Goal: Information Seeking & Learning: Find specific fact

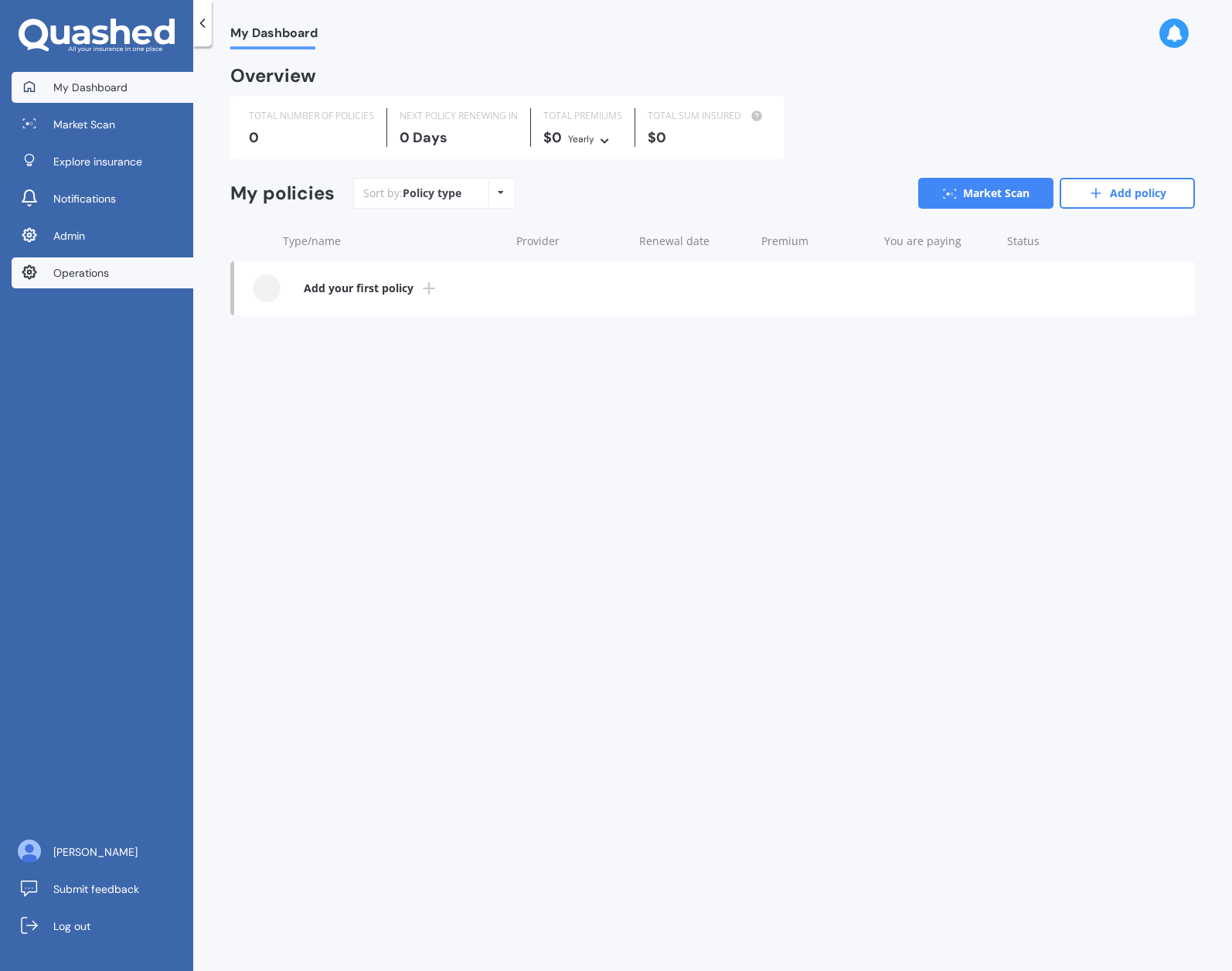
click at [97, 279] on span "Operations" at bounding box center [81, 273] width 56 height 15
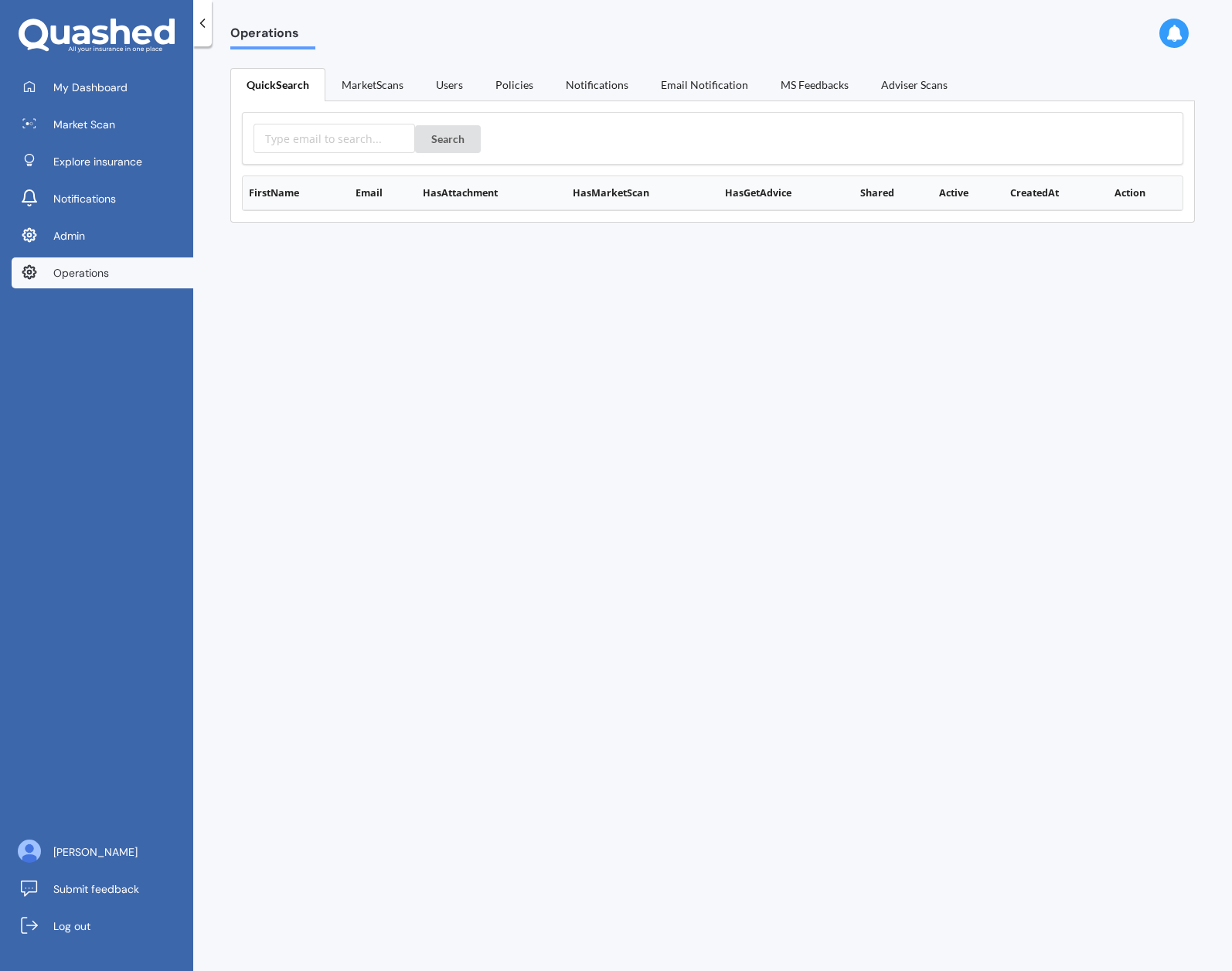
drag, startPoint x: 276, startPoint y: 122, endPoint x: 283, endPoint y: 136, distance: 15.7
click at [276, 122] on div "Search" at bounding box center [713, 139] width 942 height 52
click at [284, 134] on input "text" at bounding box center [334, 138] width 162 height 30
paste input "[EMAIL_ADDRESS][DOMAIN_NAME]"
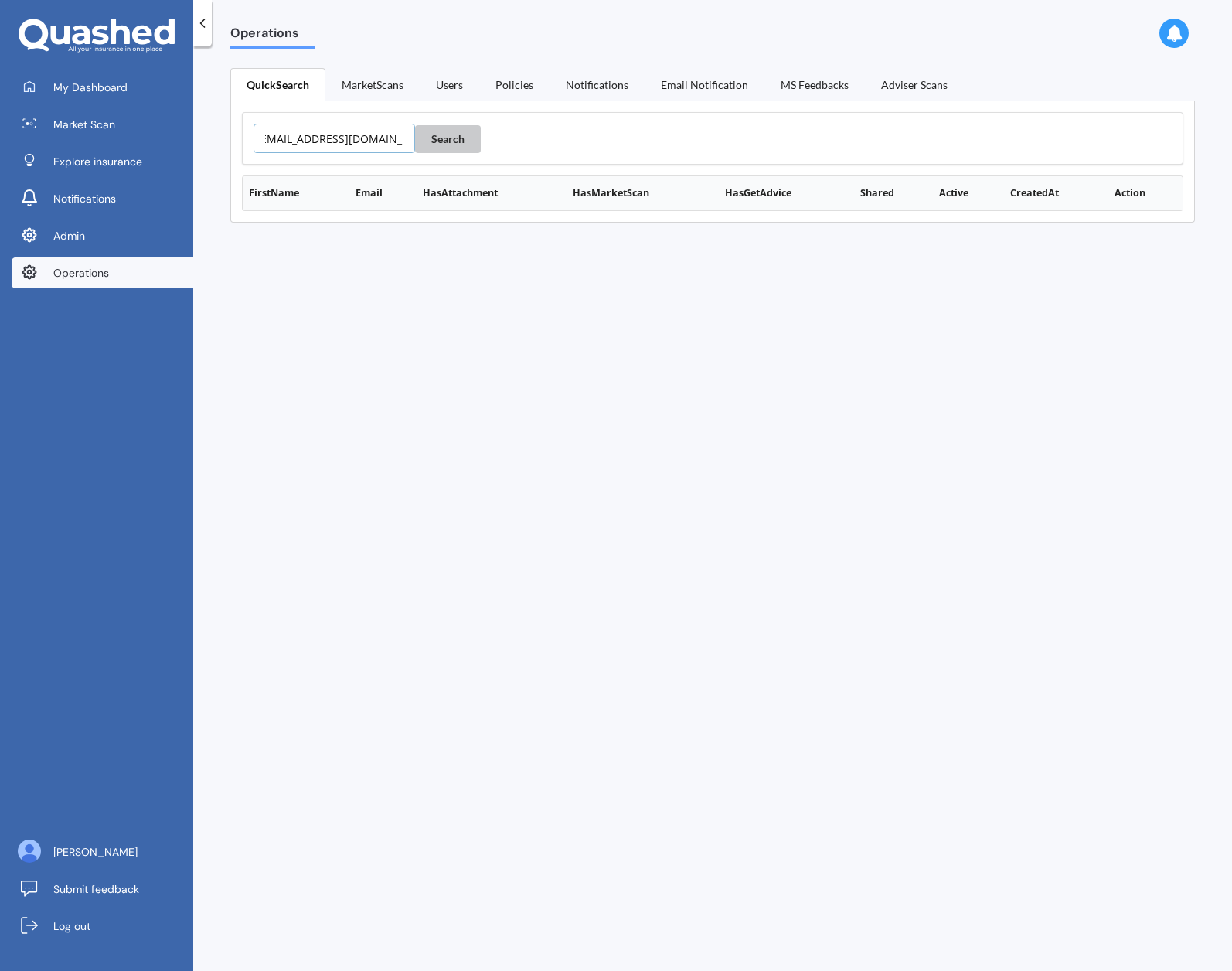
type input "[EMAIL_ADDRESS][DOMAIN_NAME]"
click at [452, 146] on button "Search" at bounding box center [448, 139] width 66 height 28
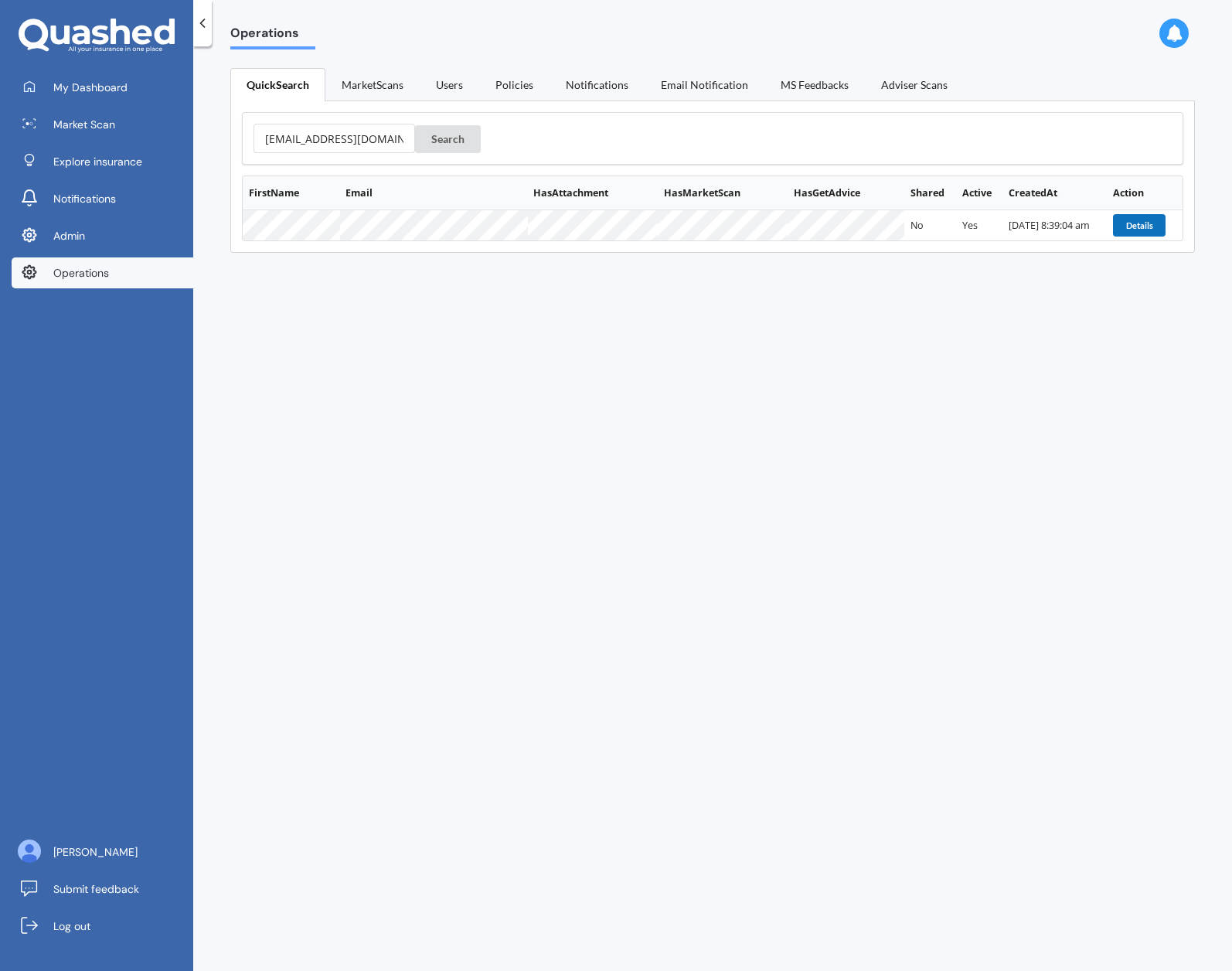
click at [1138, 231] on button "Details" at bounding box center [1139, 225] width 52 height 22
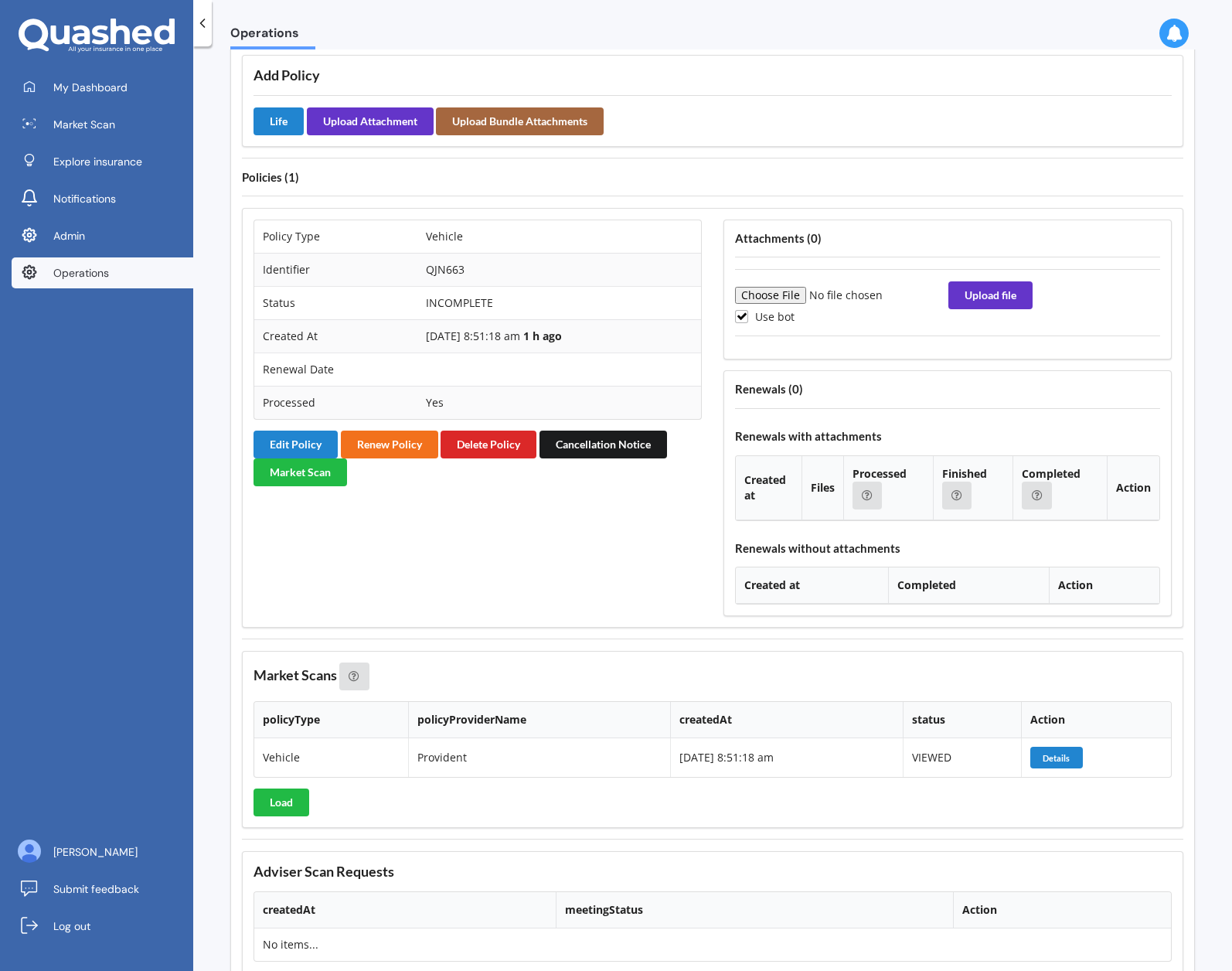
scroll to position [1225, 0]
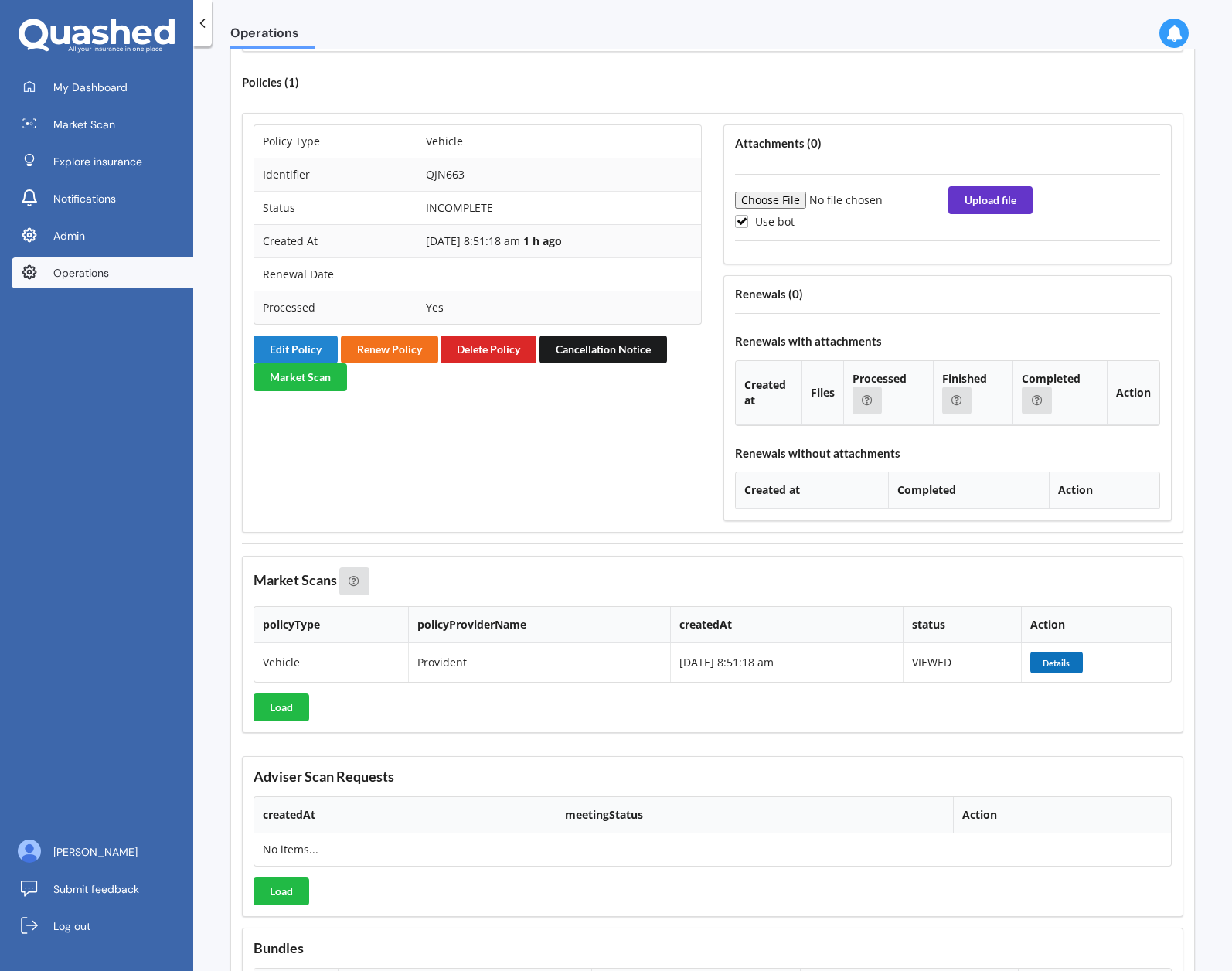
click at [1060, 665] on button "Details" at bounding box center [1057, 663] width 52 height 22
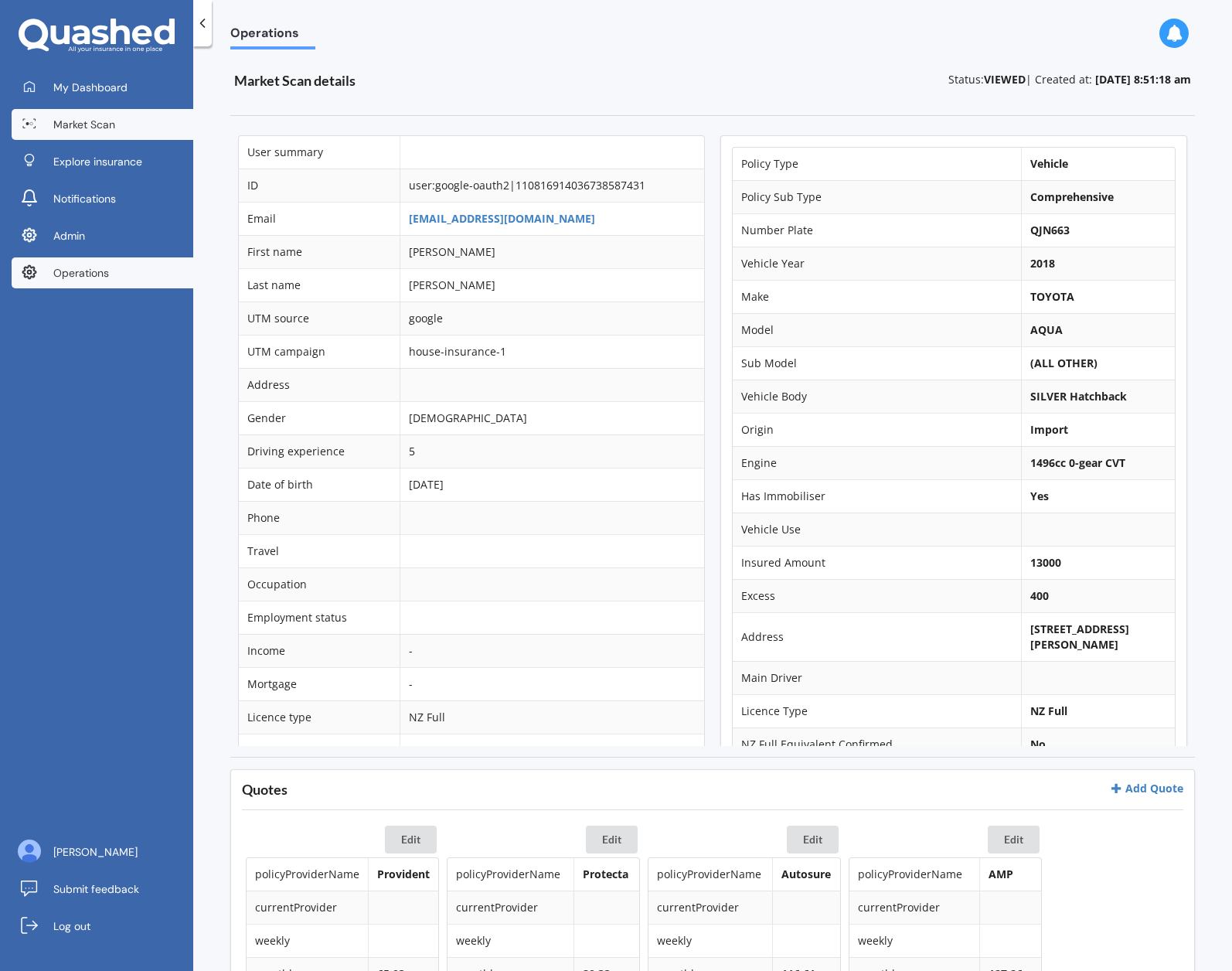
drag, startPoint x: 90, startPoint y: 120, endPoint x: 102, endPoint y: 113, distance: 13.9
click at [90, 120] on span "Market Scan" at bounding box center [84, 124] width 62 height 15
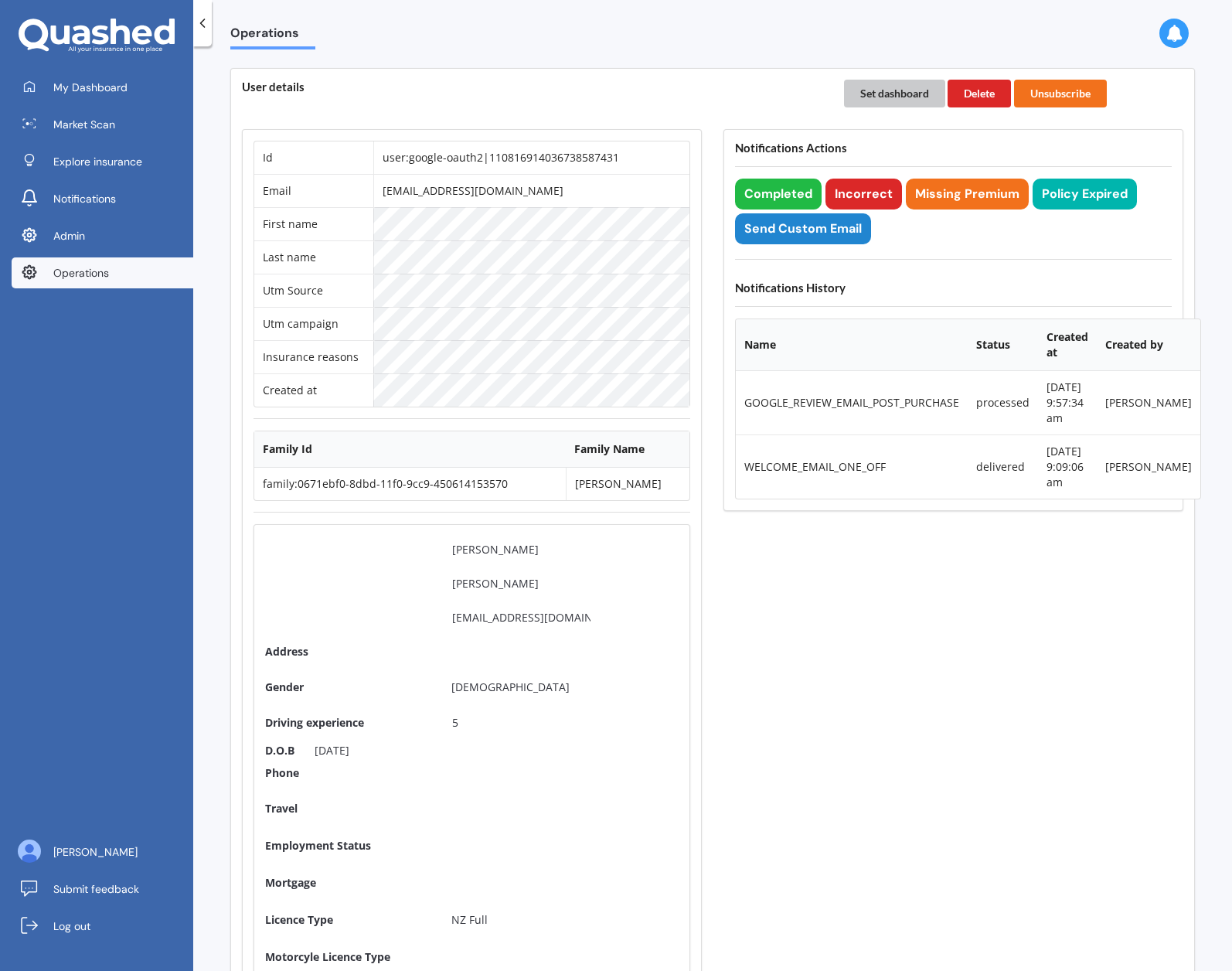
click at [880, 94] on button "Set dashboard" at bounding box center [895, 93] width 101 height 28
click at [85, 87] on span "My Dashboard" at bounding box center [90, 87] width 74 height 15
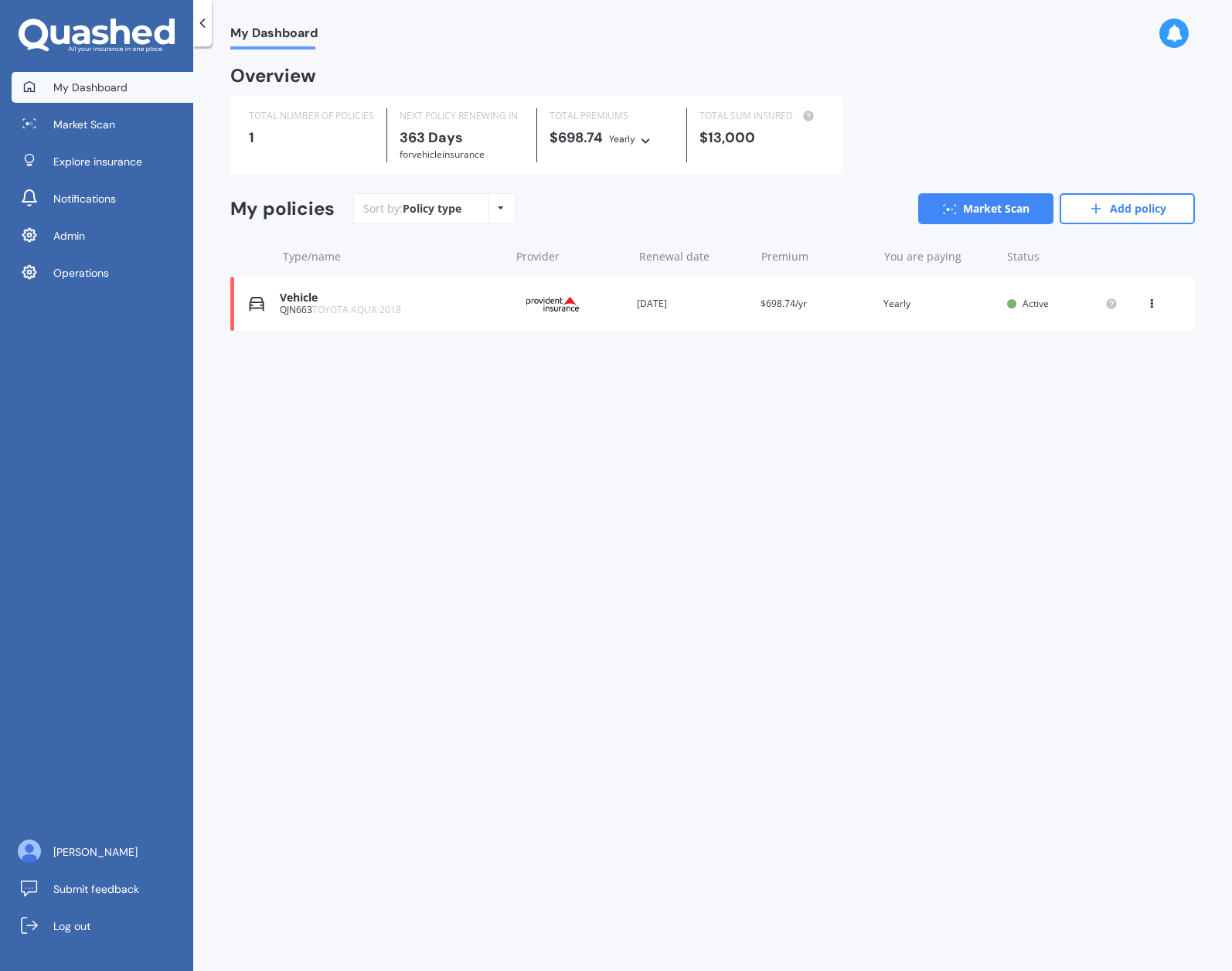
click at [434, 315] on div "QJN663 TOYOTA AQUA 2018" at bounding box center [391, 310] width 222 height 11
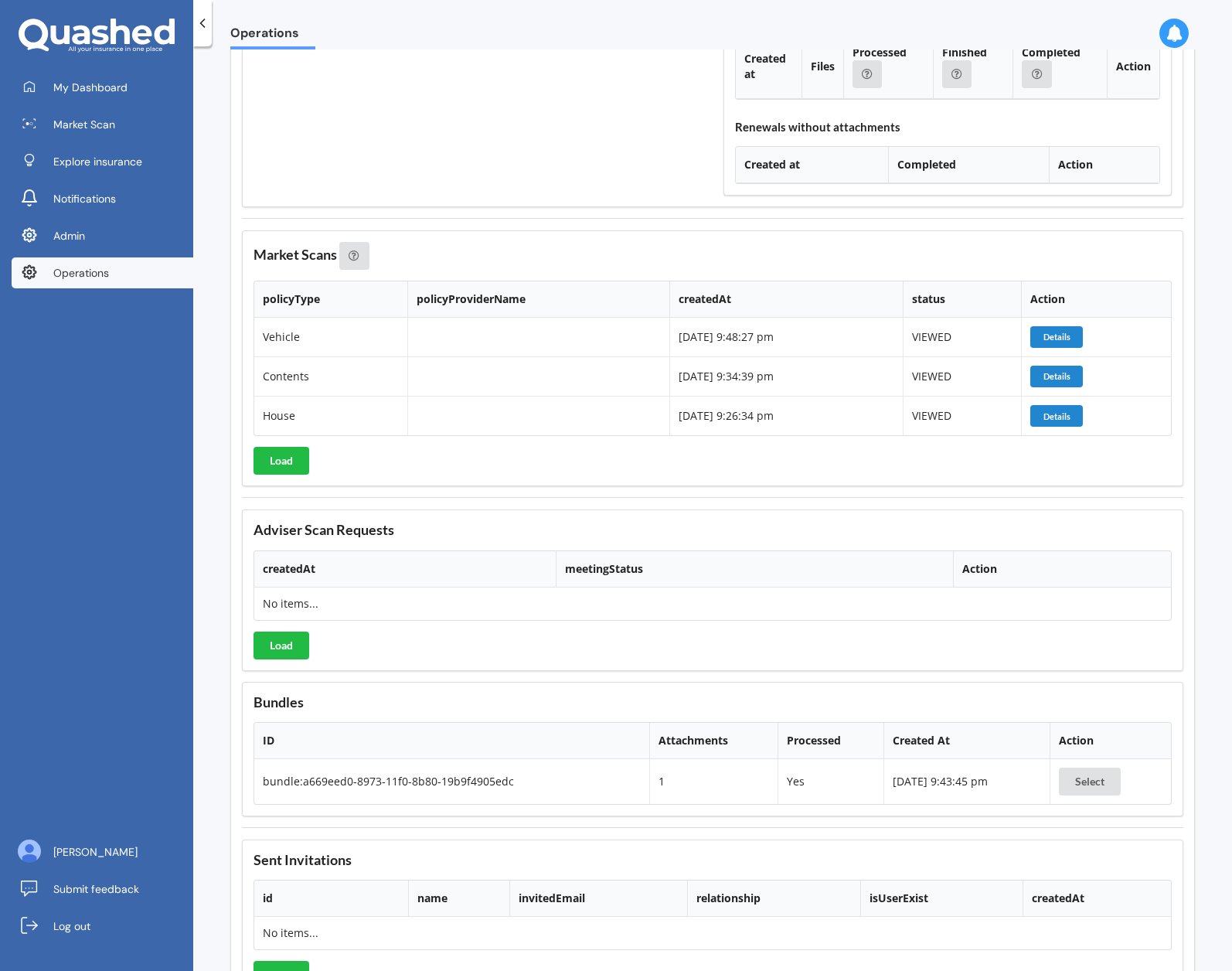
scroll to position [2905, 0]
click at [1061, 341] on button "Details" at bounding box center [1057, 338] width 52 height 22
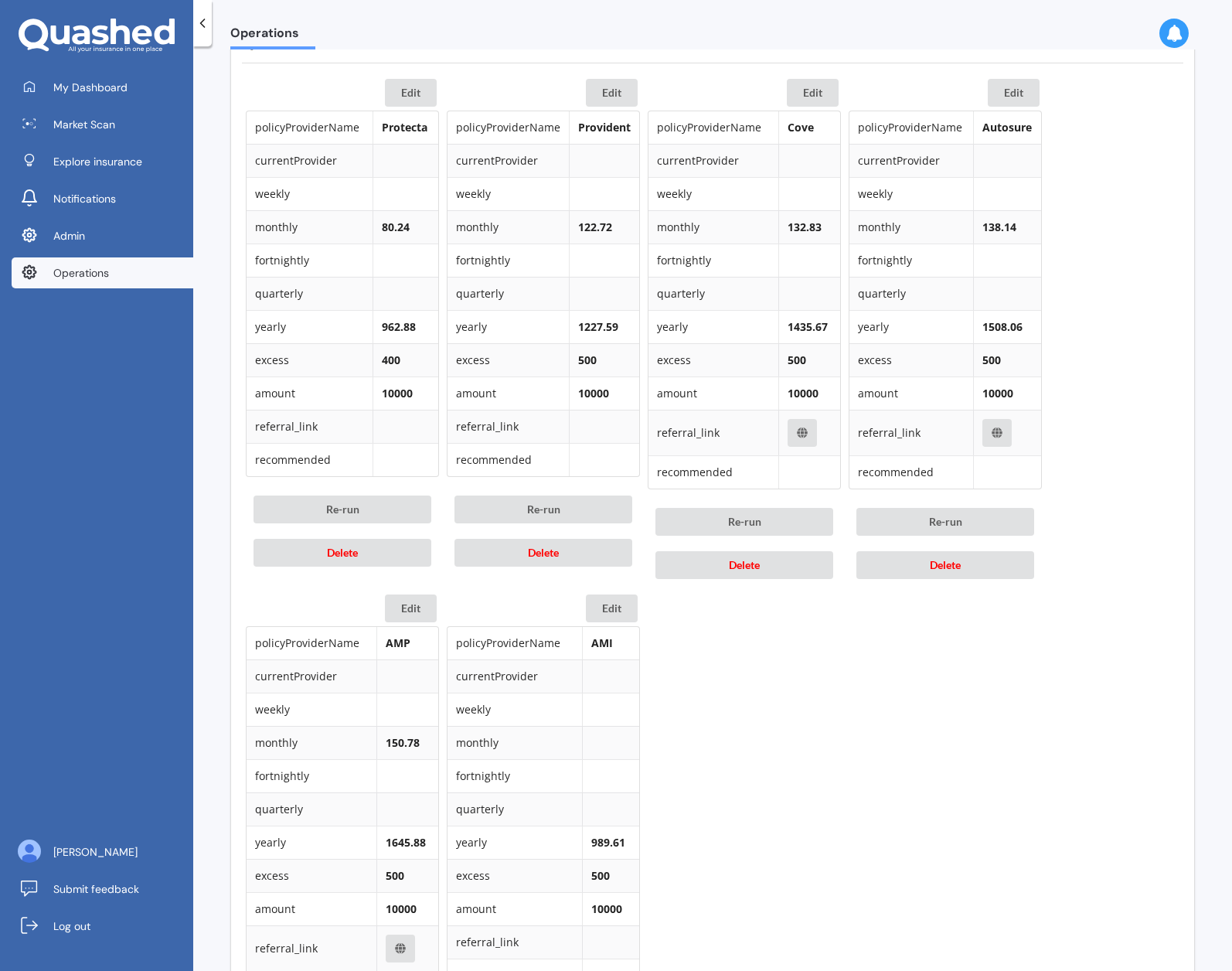
scroll to position [835, 0]
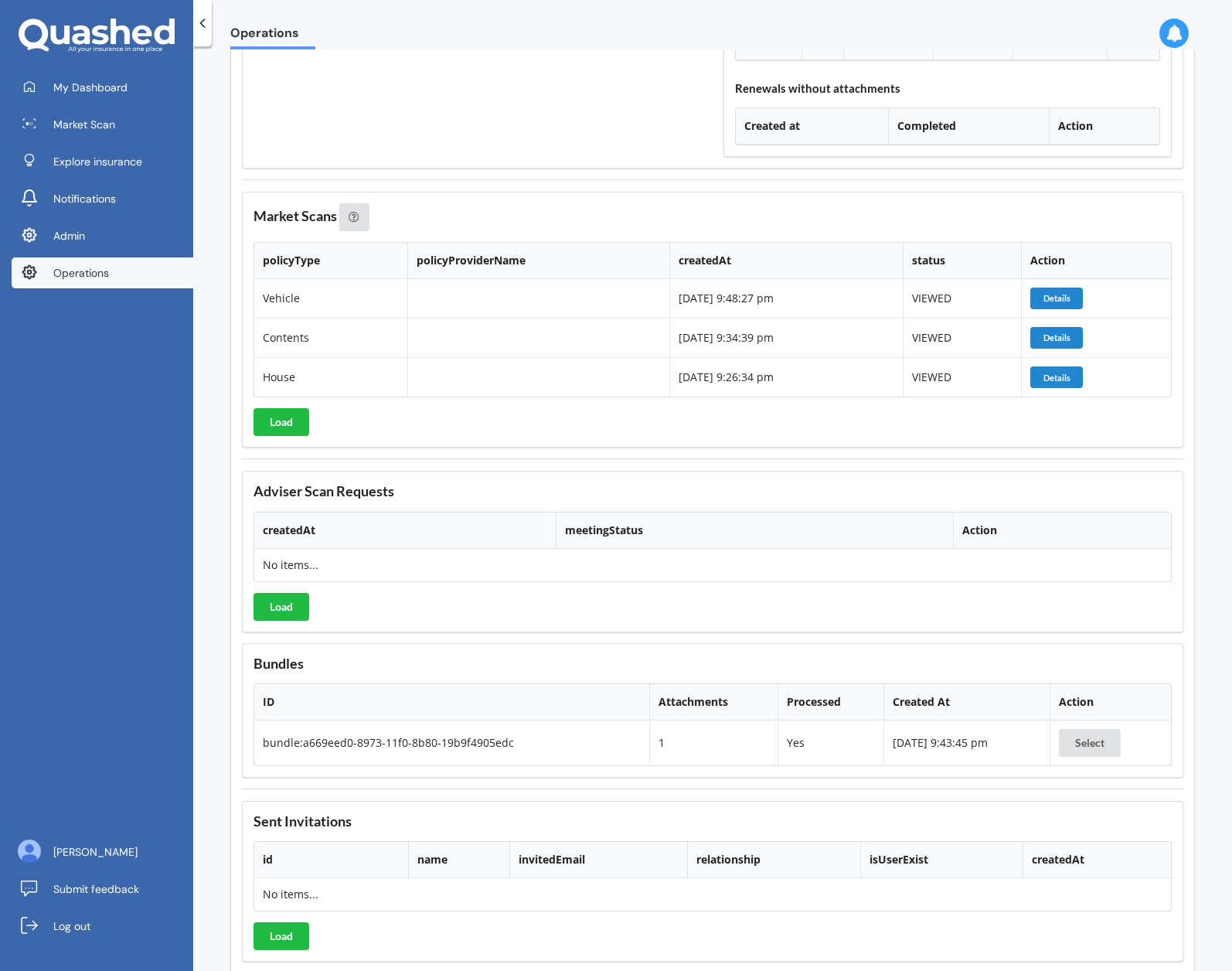
scroll to position [2942, 0]
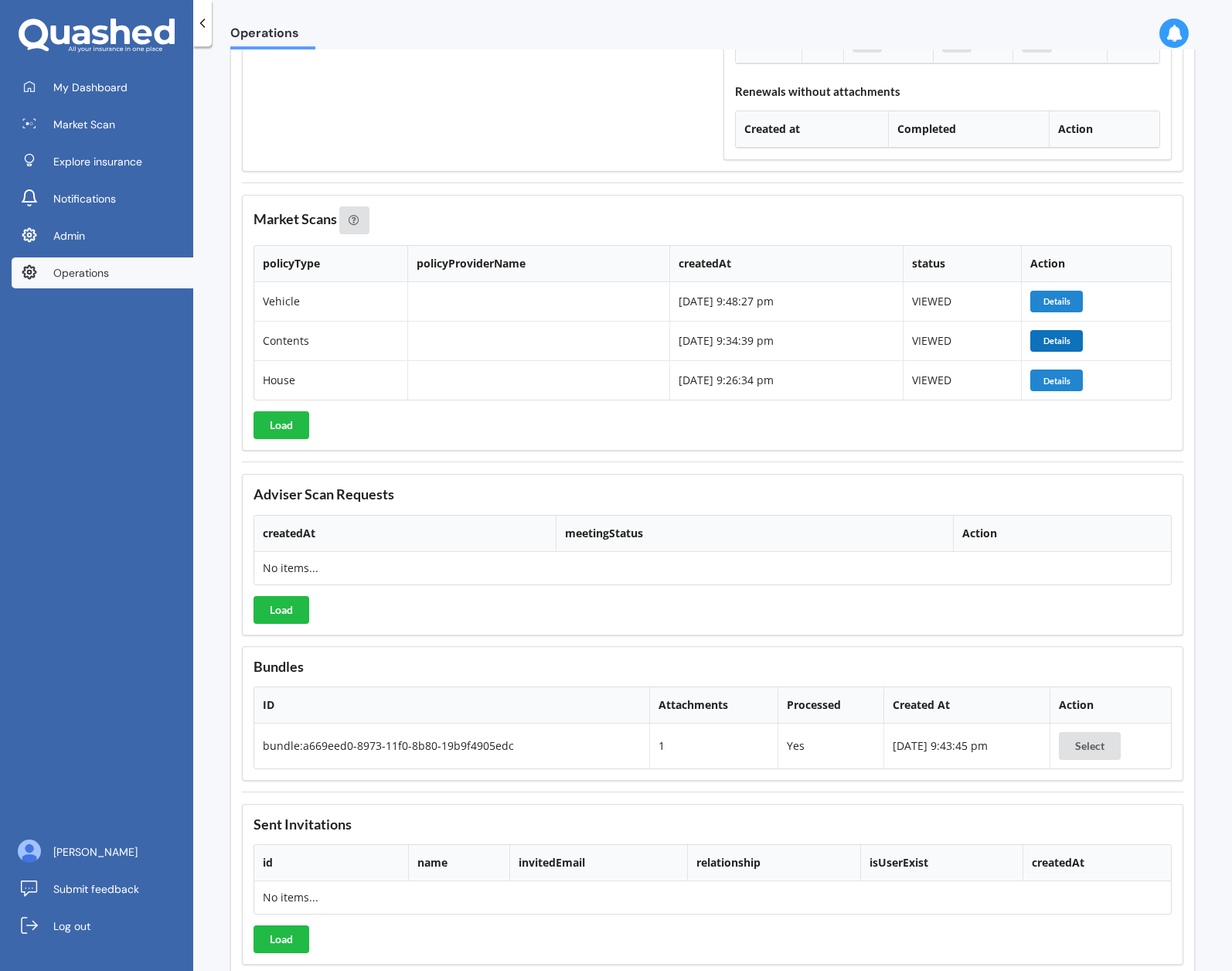
click at [1057, 341] on button "Details" at bounding box center [1057, 341] width 52 height 22
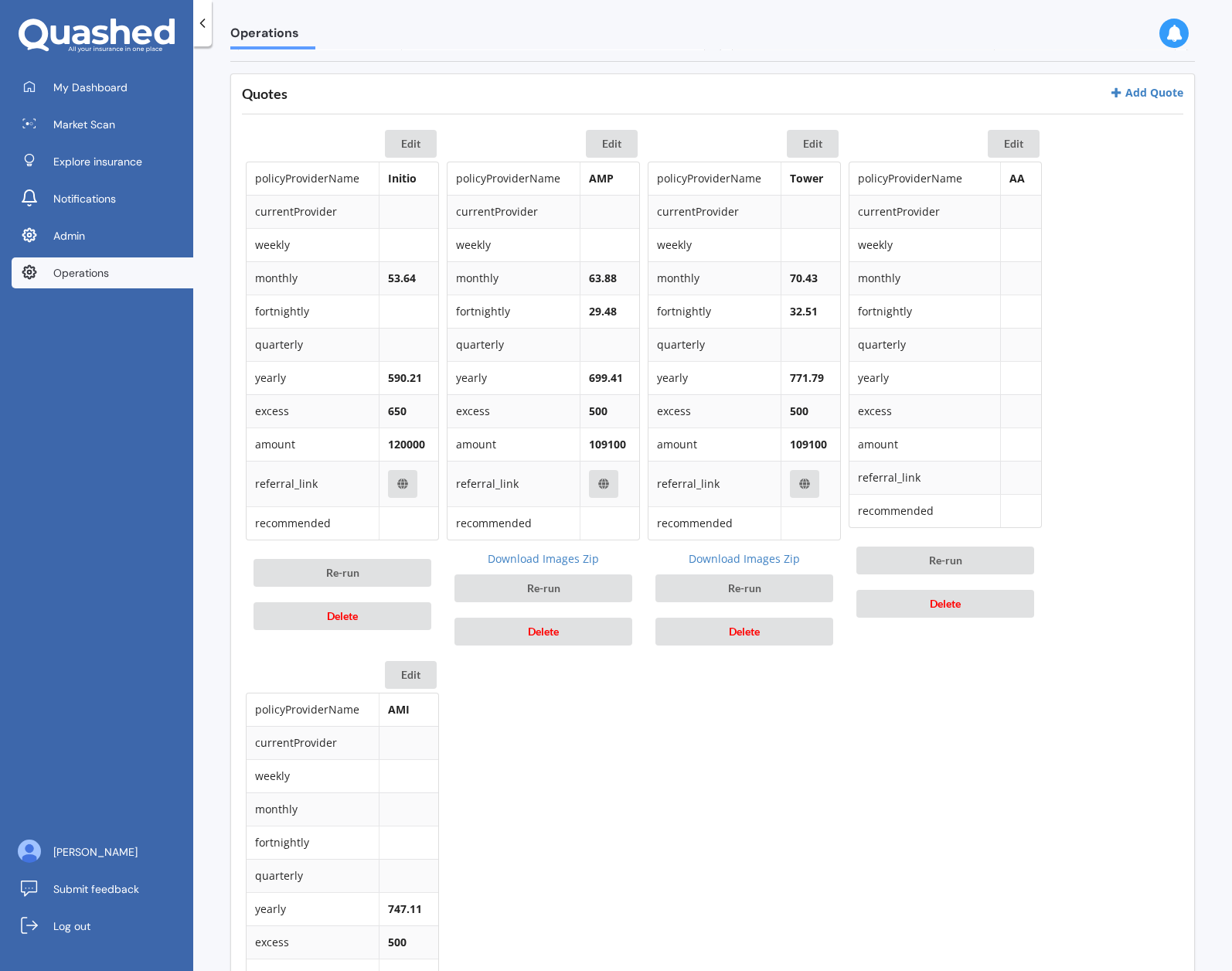
scroll to position [637, 0]
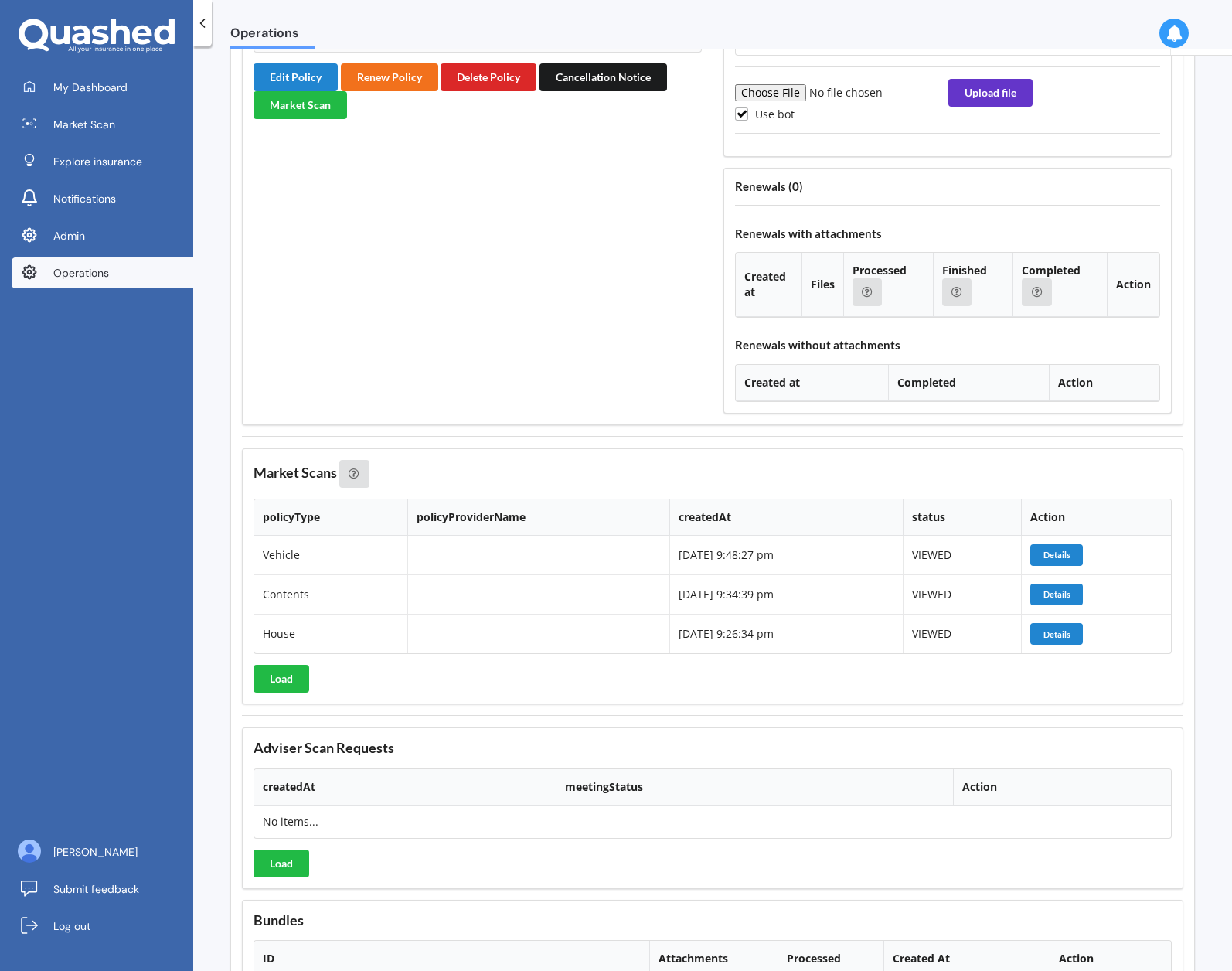
scroll to position [2687, 0]
click at [1048, 637] on button "Details" at bounding box center [1057, 635] width 52 height 22
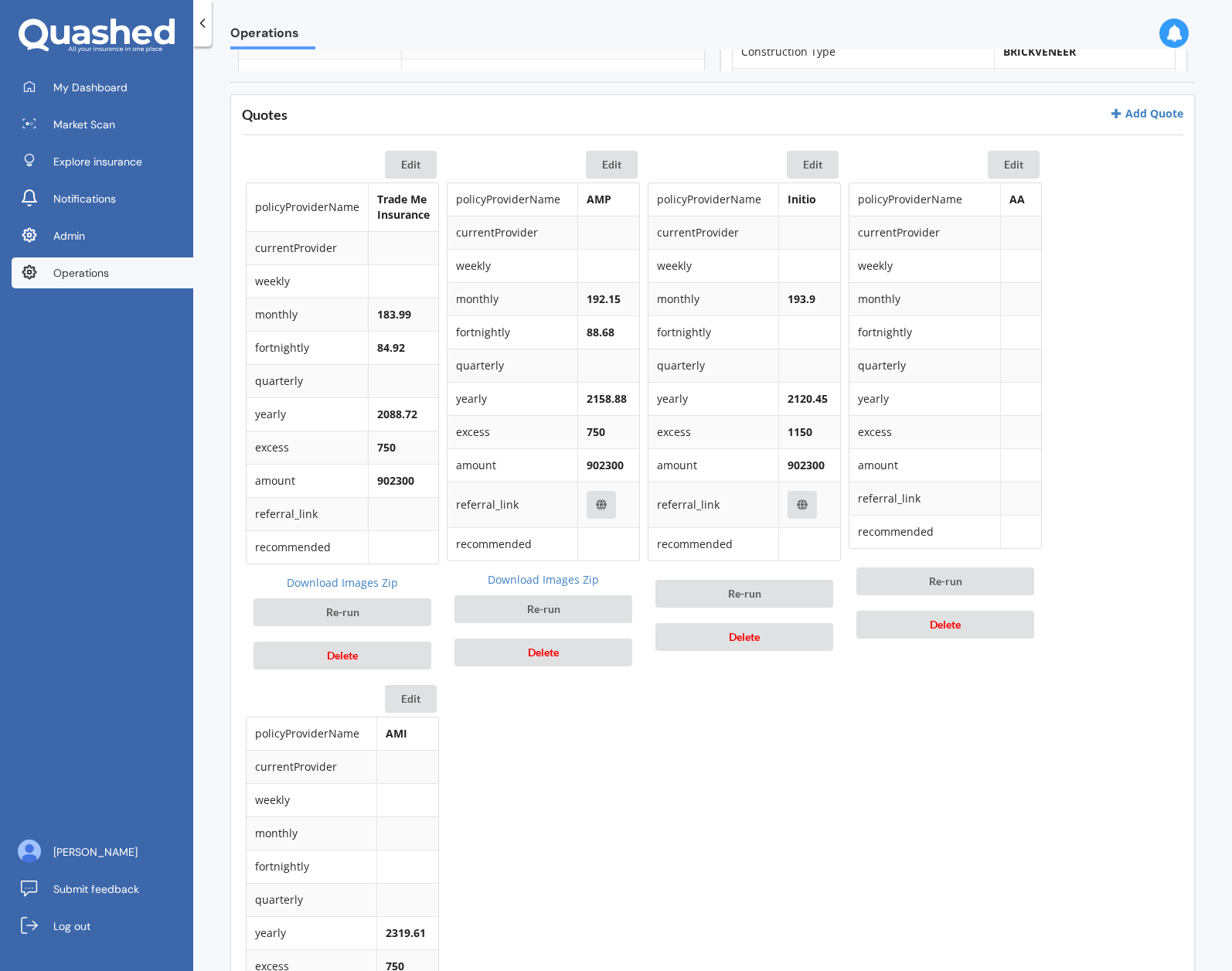
scroll to position [667, 0]
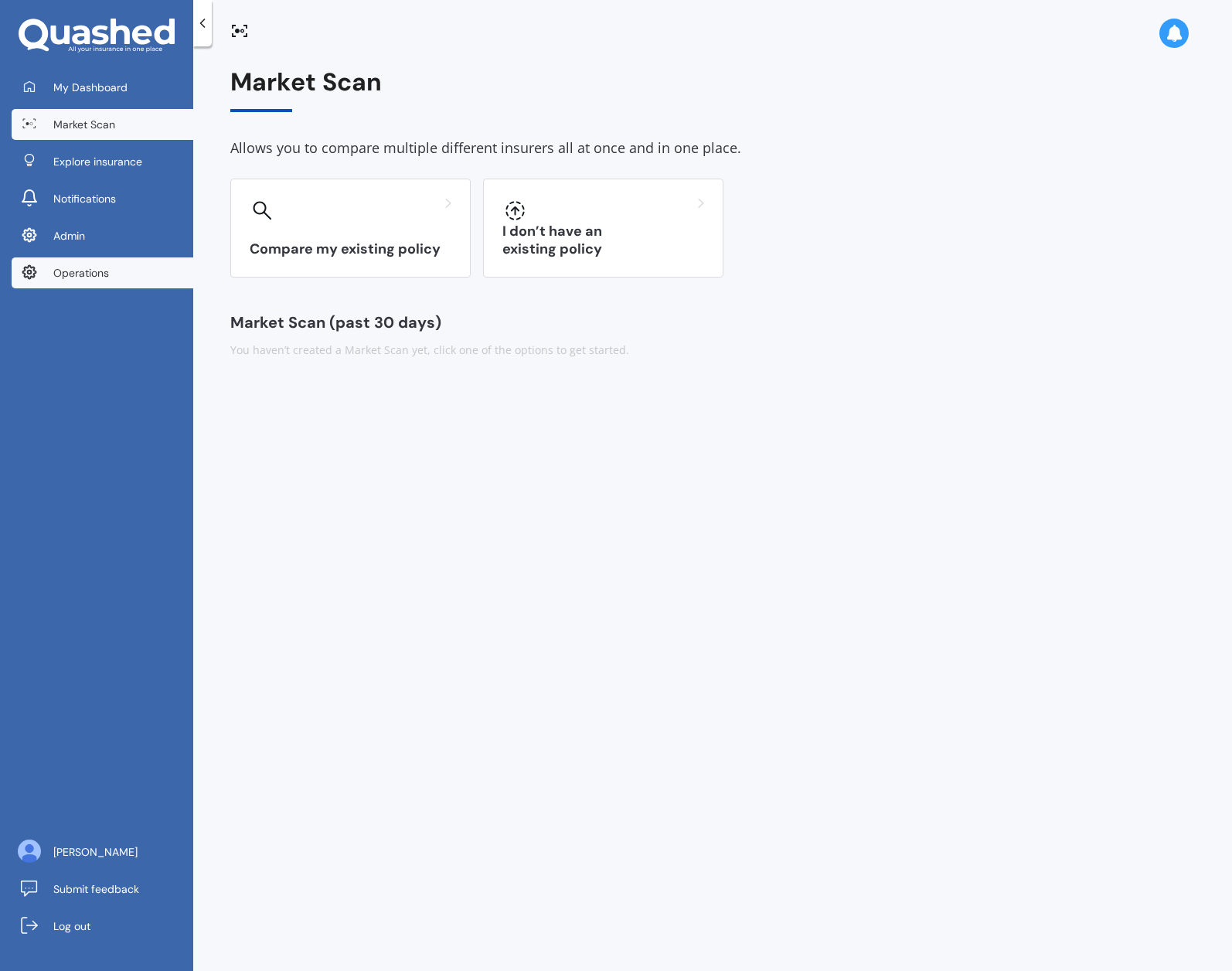
click at [121, 277] on link "Operations" at bounding box center [102, 272] width 182 height 31
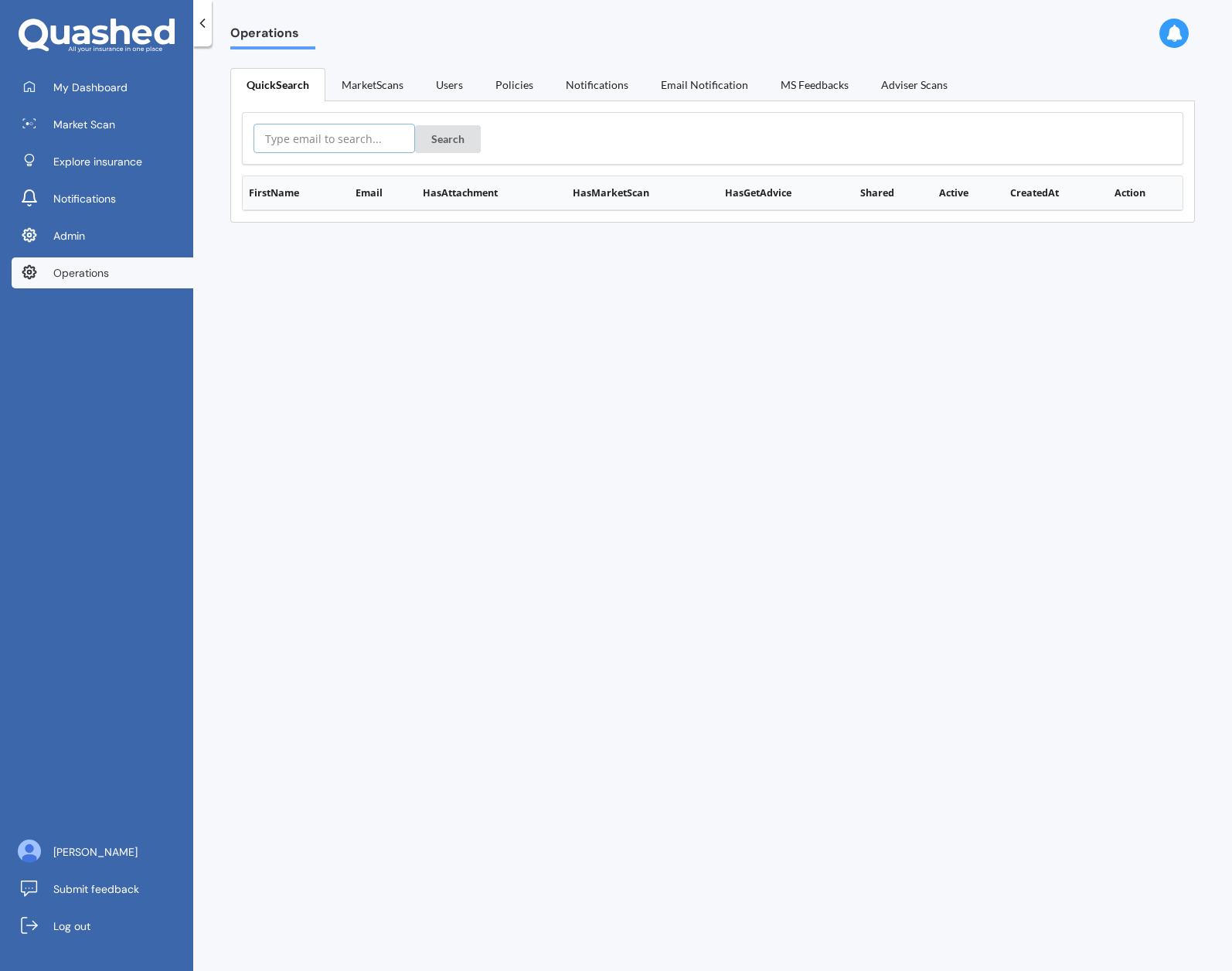
click at [293, 142] on input "text" at bounding box center [334, 138] width 162 height 30
paste input "csmconnolly@gmail.com"
type input "csmconnolly@gmail.com"
click at [415, 125] on button "Search" at bounding box center [448, 139] width 66 height 28
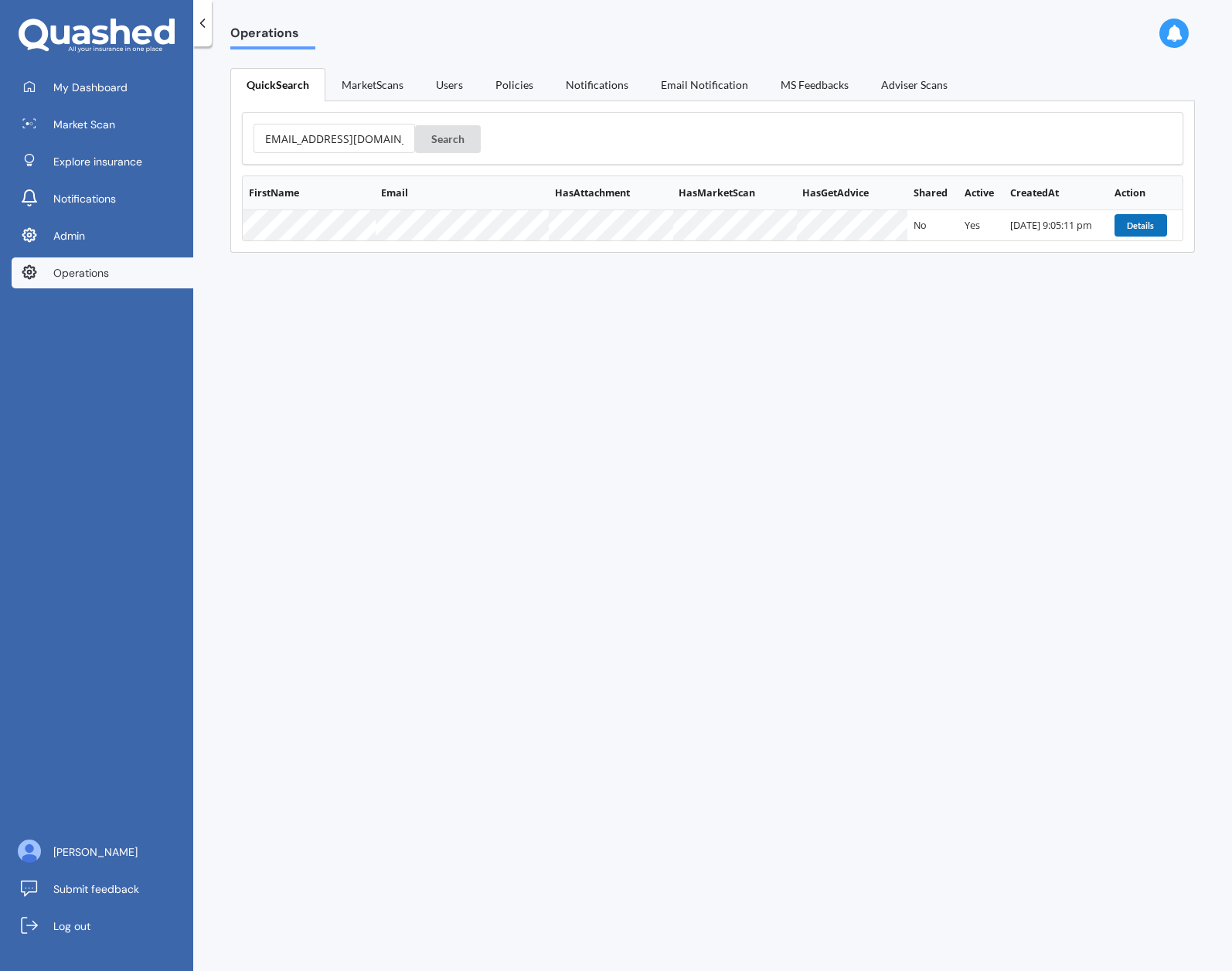
scroll to position [0, 0]
click at [1131, 224] on button "Details" at bounding box center [1141, 225] width 52 height 22
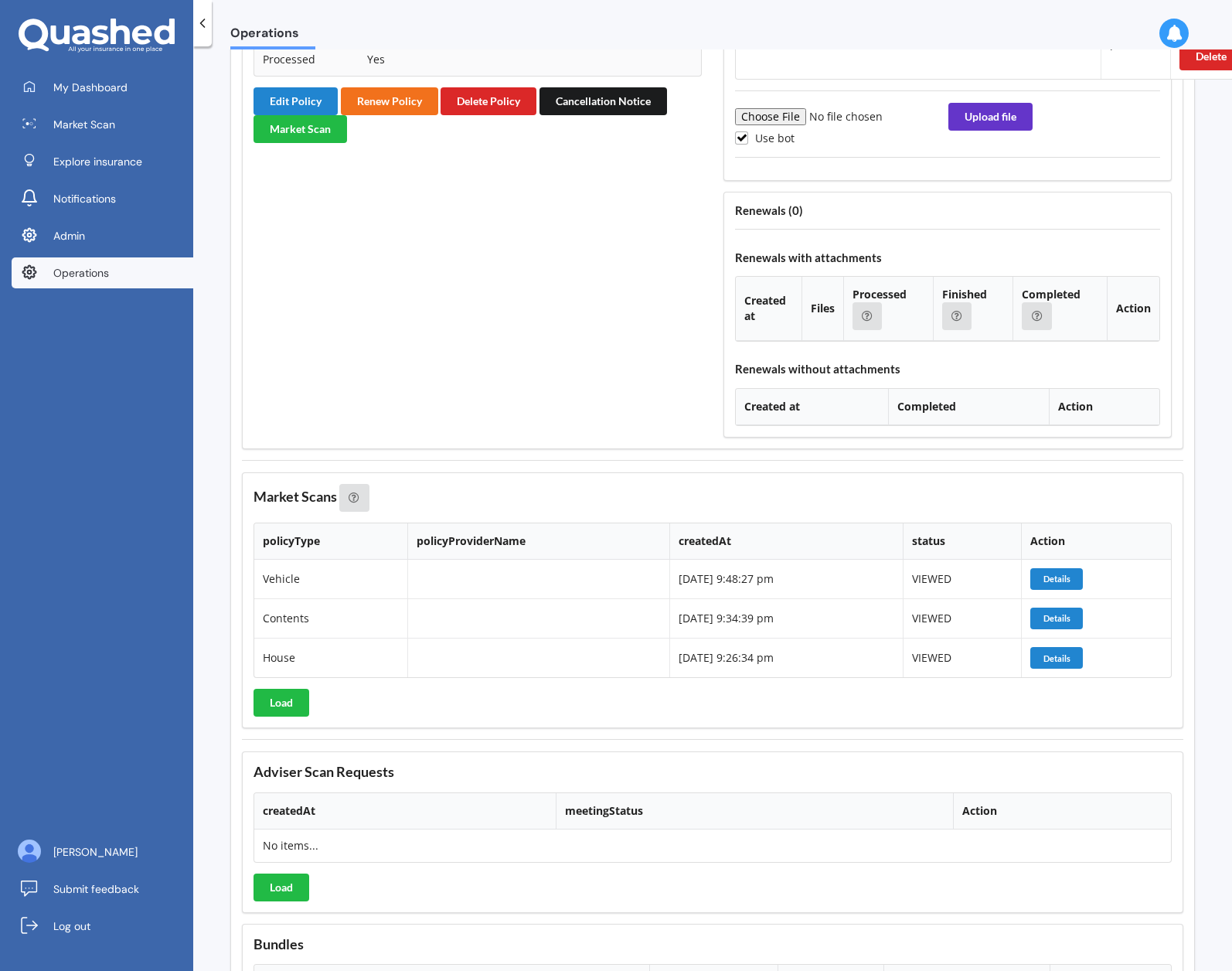
scroll to position [2667, 0]
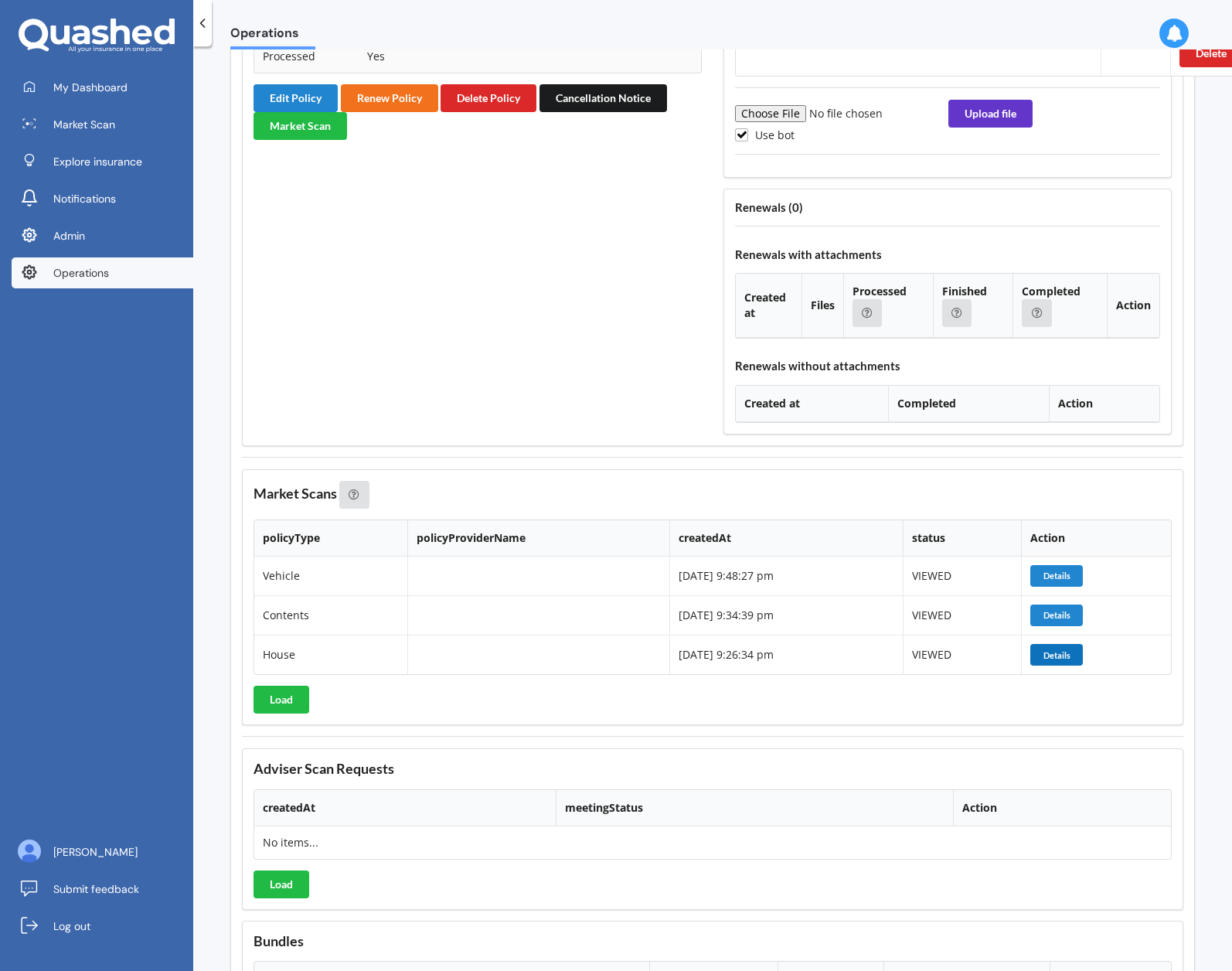
click at [1054, 655] on button "Details" at bounding box center [1057, 656] width 52 height 22
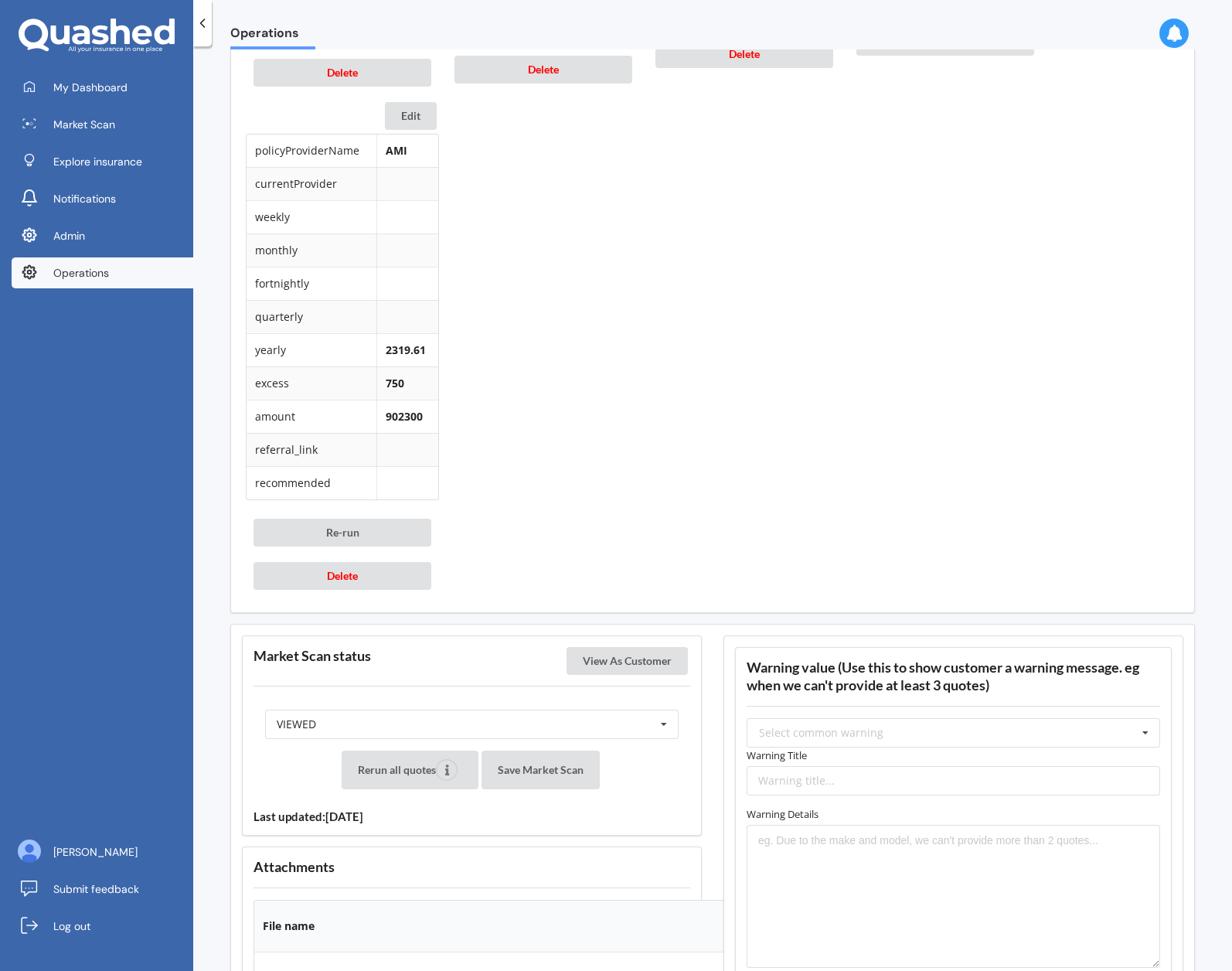
scroll to position [1284, 0]
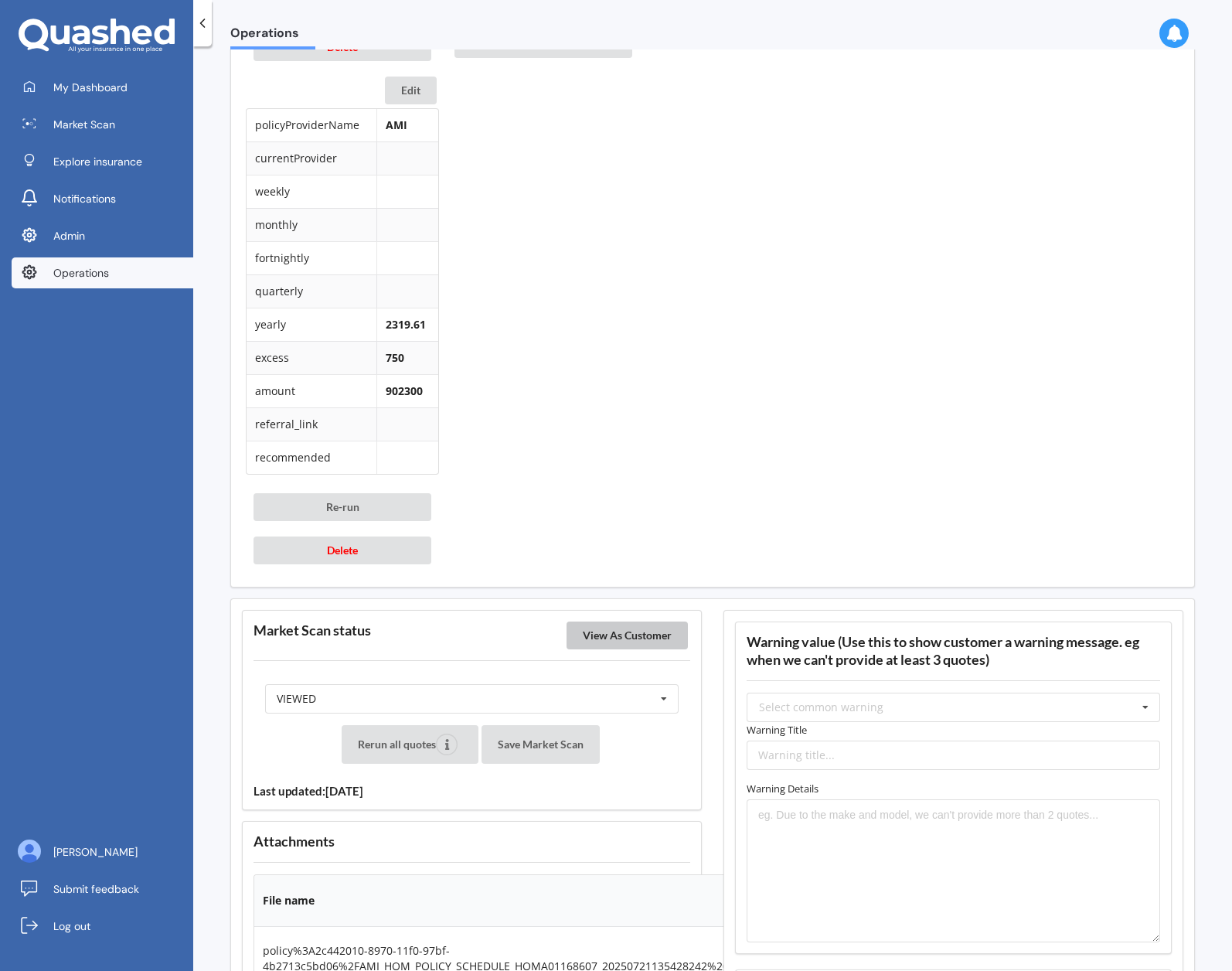
click at [640, 638] on button "View As Customer" at bounding box center [627, 635] width 122 height 28
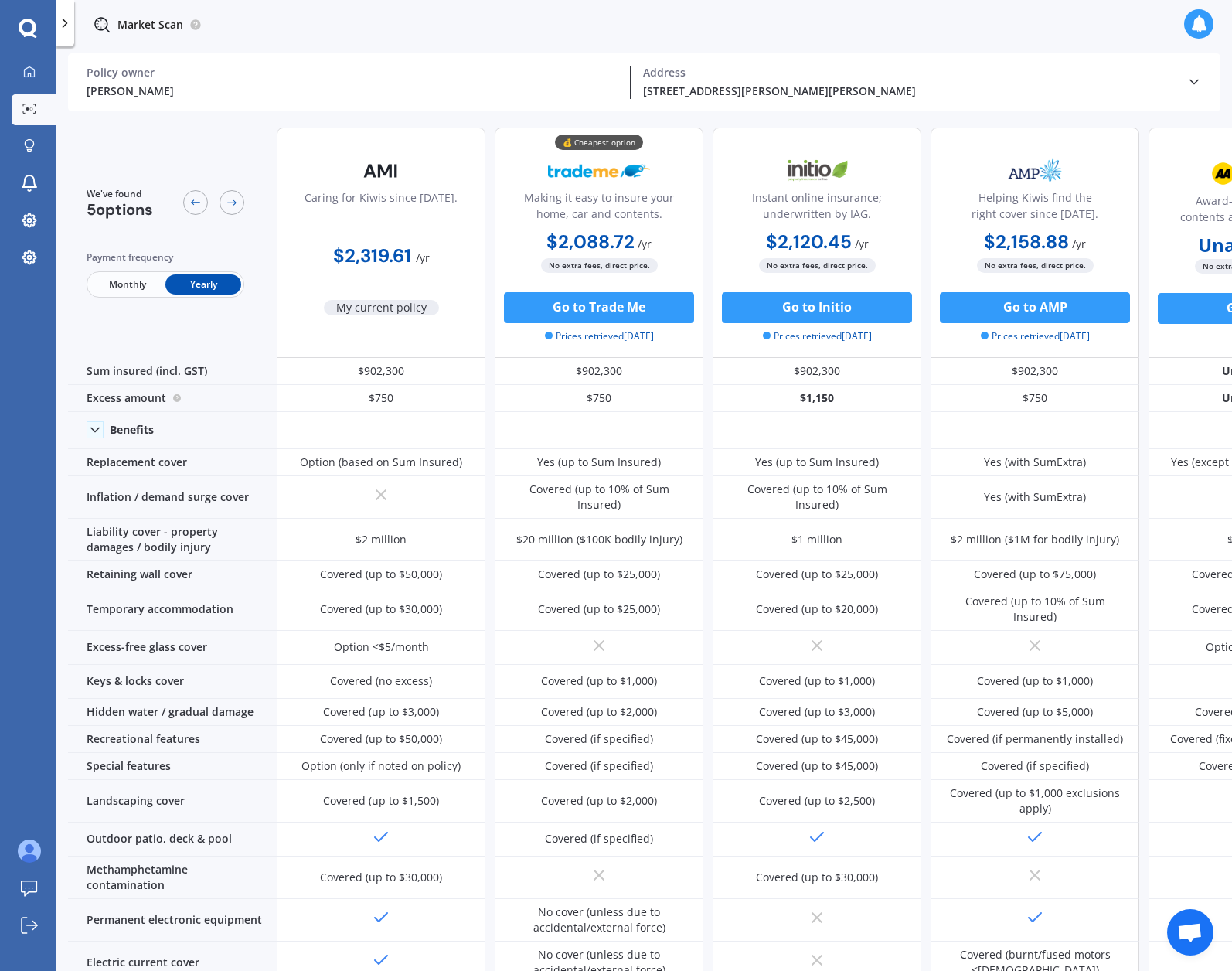
click at [1196, 85] on icon at bounding box center [1194, 82] width 15 height 15
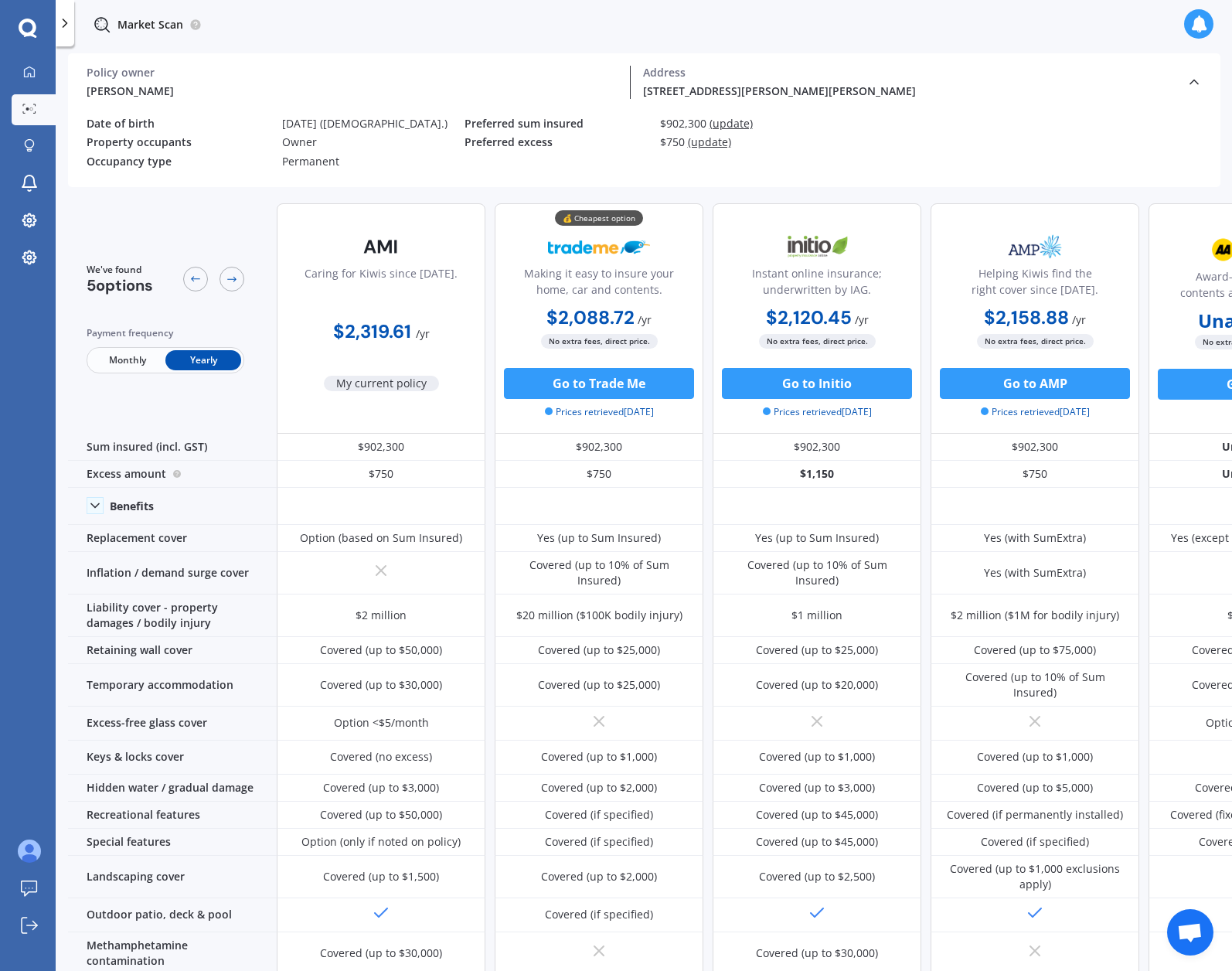
click at [107, 87] on div "[PERSON_NAME]" at bounding box center [352, 91] width 531 height 16
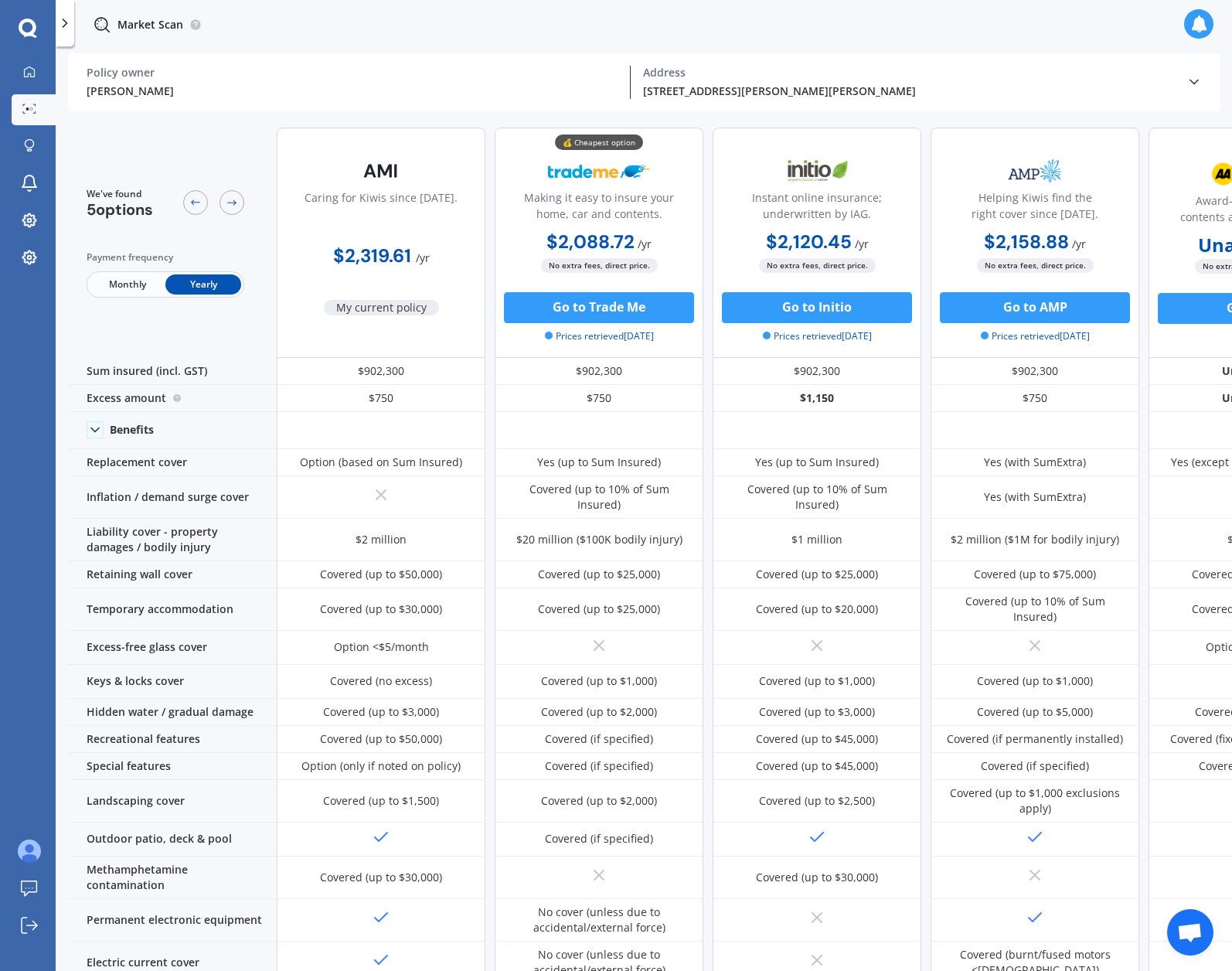
click at [107, 87] on div "[PERSON_NAME]" at bounding box center [352, 91] width 531 height 16
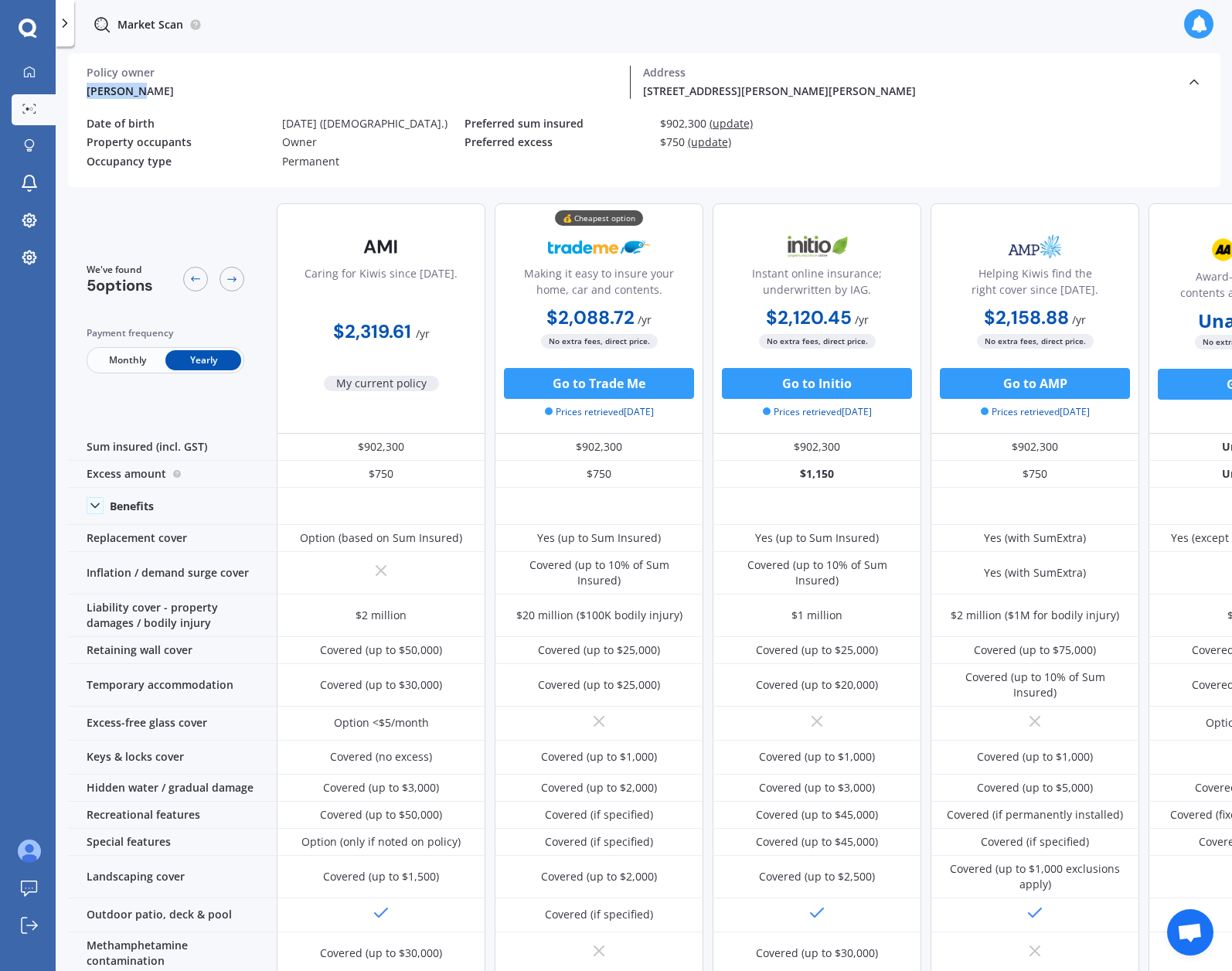
drag, startPoint x: 132, startPoint y: 94, endPoint x: 68, endPoint y: 94, distance: 64.0
click at [68, 94] on div "[PERSON_NAME] Policy owner [STREET_ADDRESS][PERSON_NAME][PERSON_NAME] Address P…" at bounding box center [643, 120] width 1153 height 134
copy div "[PERSON_NAME]"
